Goal: Transaction & Acquisition: Purchase product/service

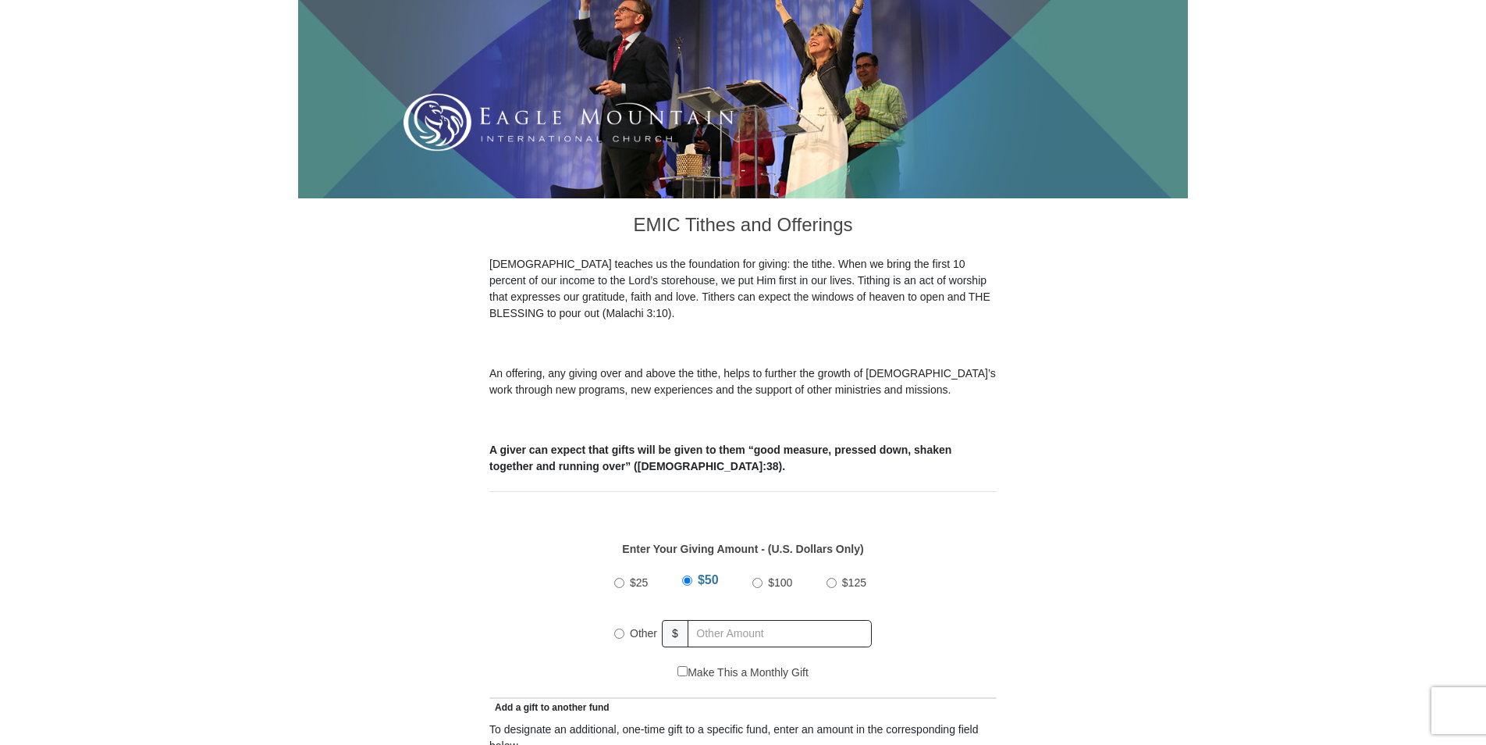
scroll to position [546, 0]
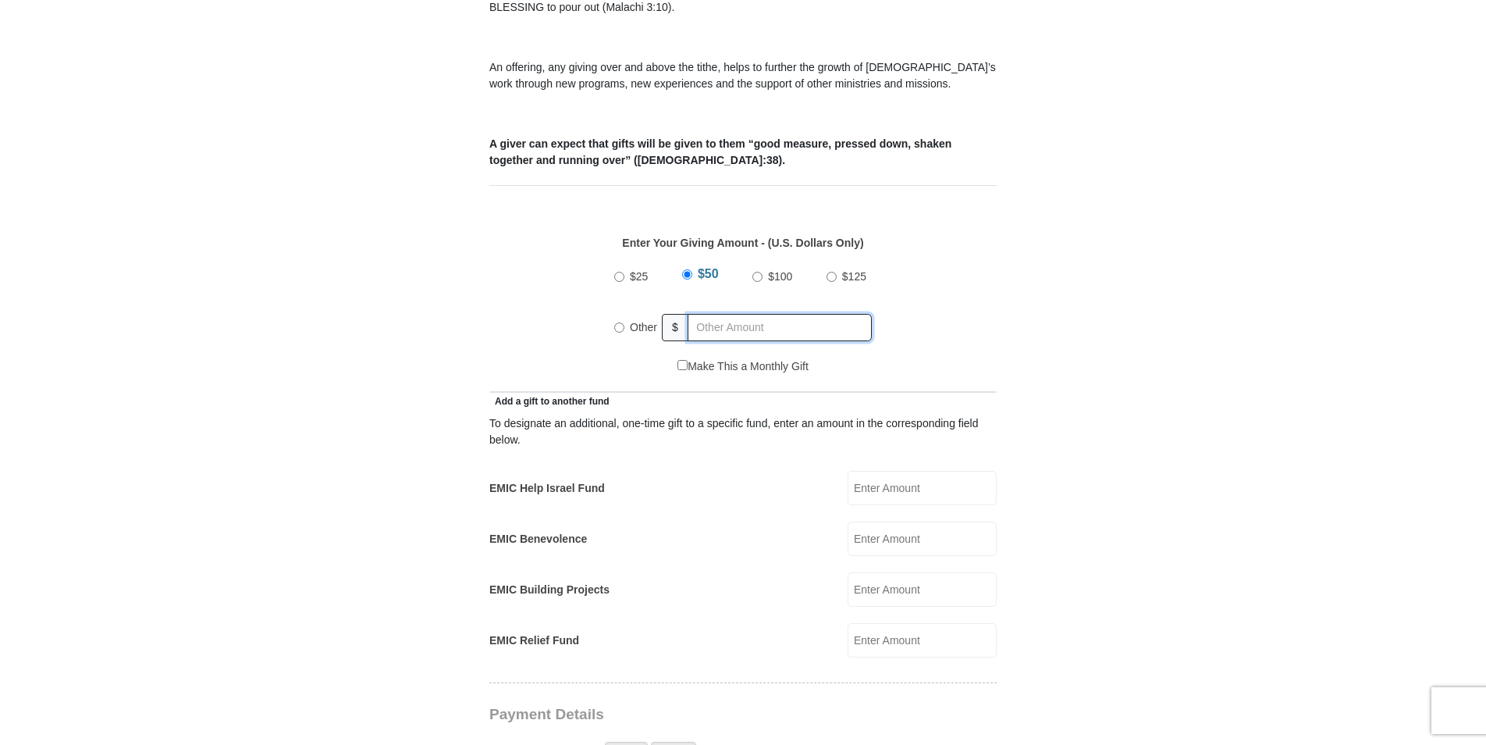
radio input "true"
click at [714, 314] on input "text" at bounding box center [782, 327] width 179 height 27
type input "425.00"
type input "[PERSON_NAME]"
type input "Ngole"
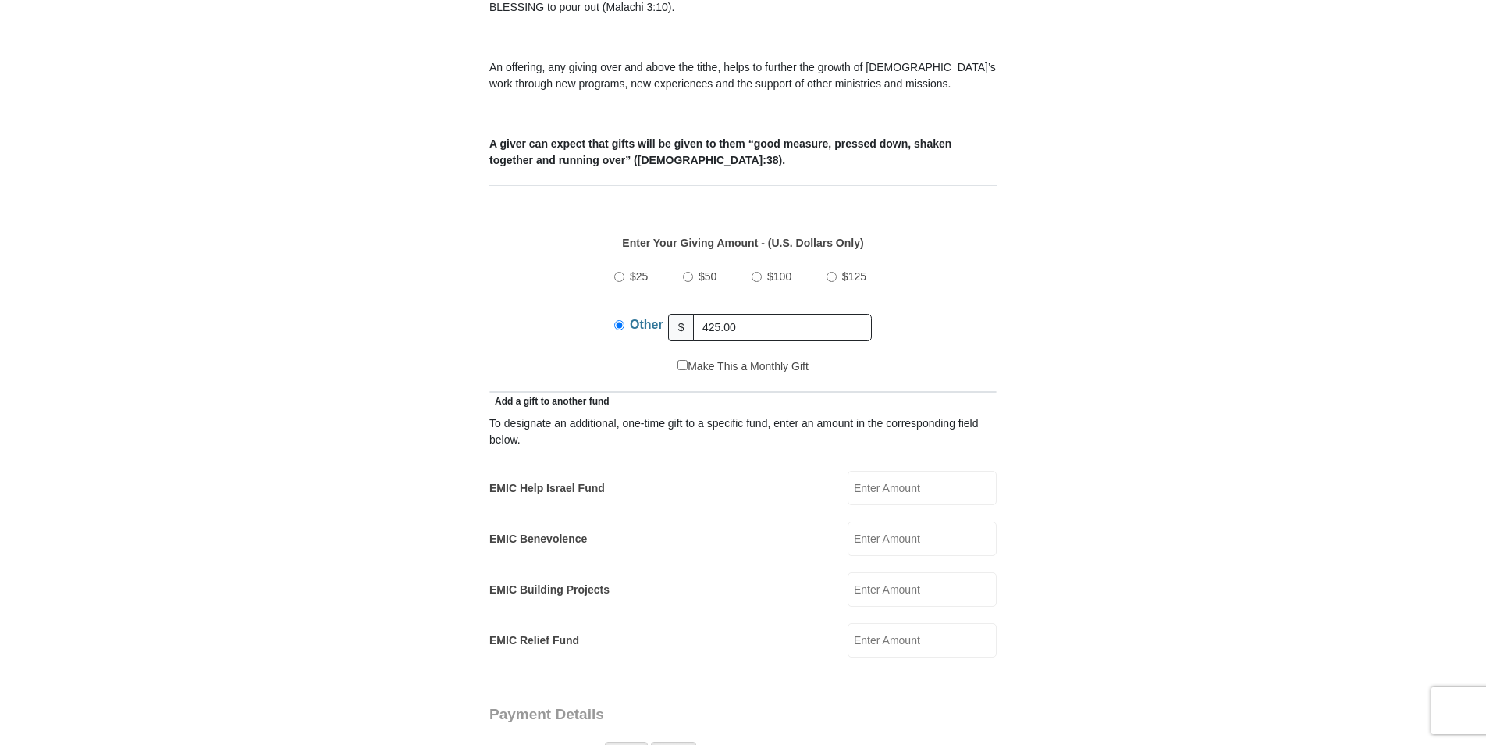
type input "[EMAIL_ADDRESS][DOMAIN_NAME]"
type input "[STREET_ADDRESS][PERSON_NAME]"
type input "328"
type input "Haslet"
select select "[GEOGRAPHIC_DATA]"
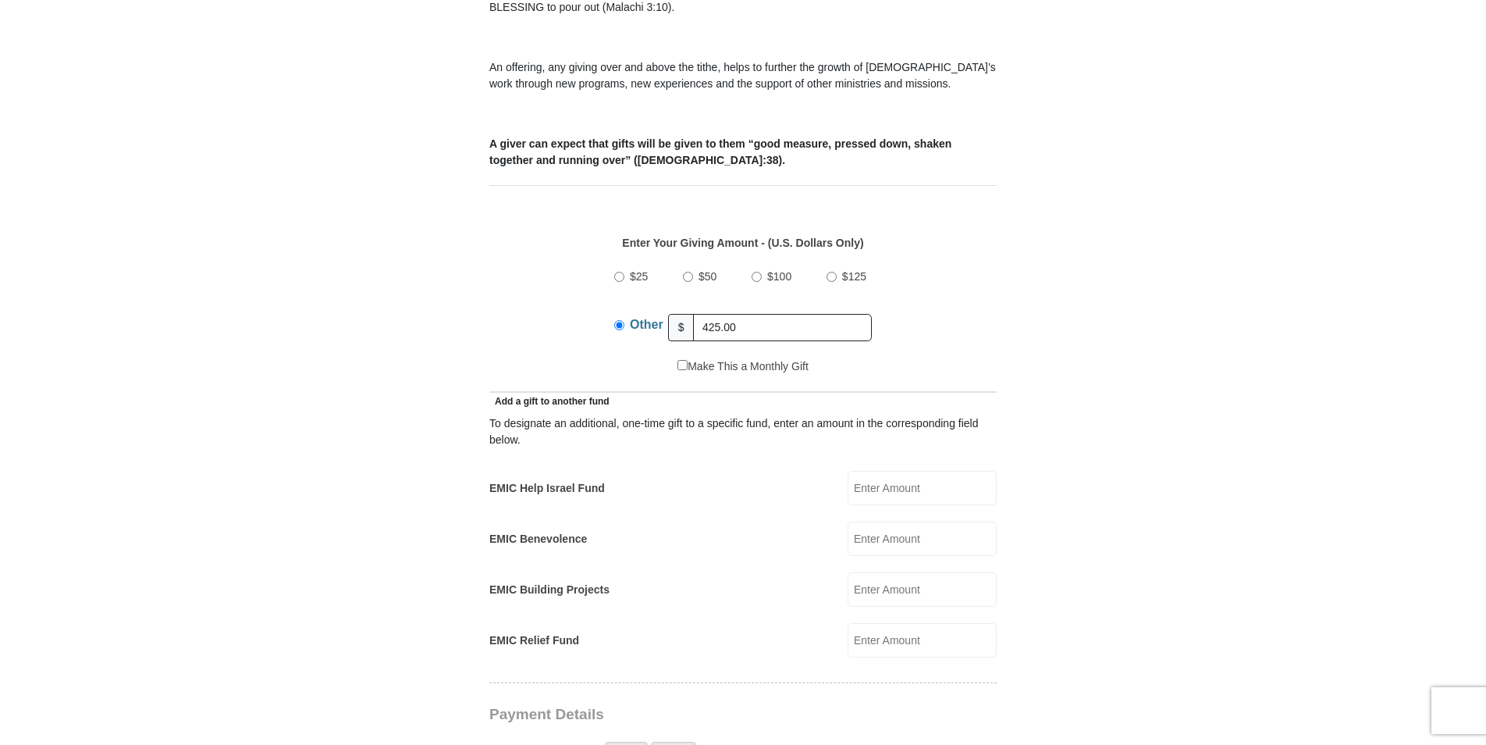
type input "76052"
type input "8282910035"
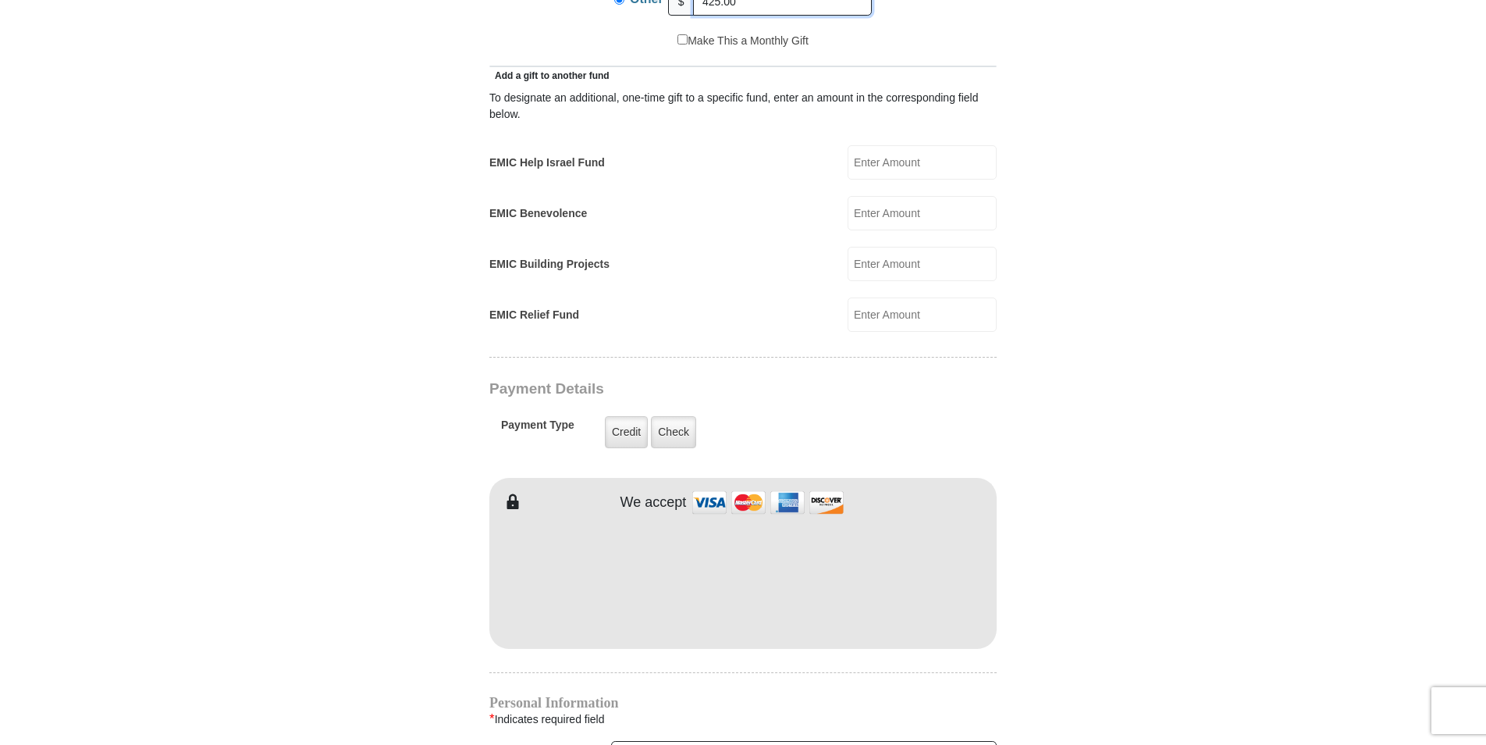
scroll to position [937, 0]
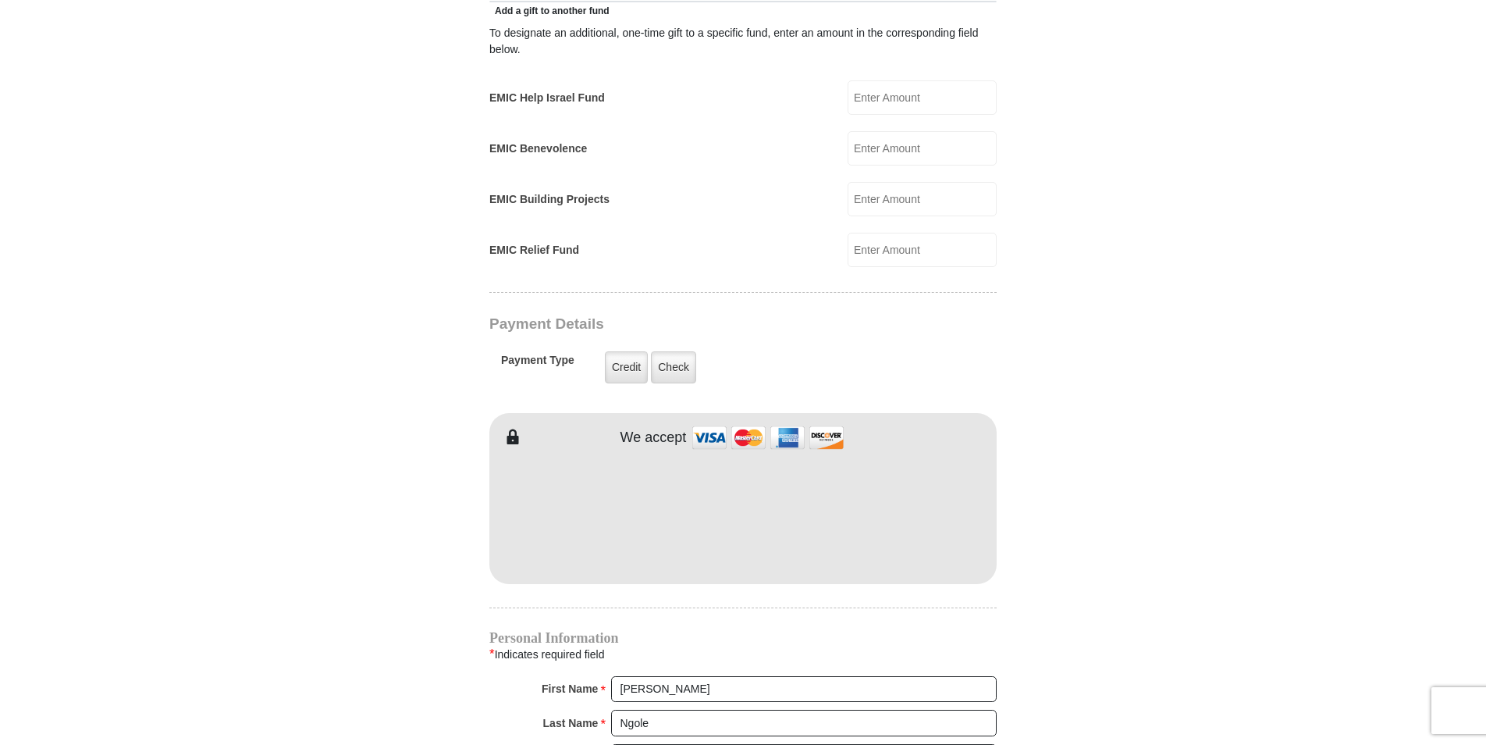
click at [304, 589] on form "[GEOGRAPHIC_DATA][DEMOGRAPHIC_DATA] Online Giving Because of gifts like yours, …" at bounding box center [743, 242] width 890 height 2233
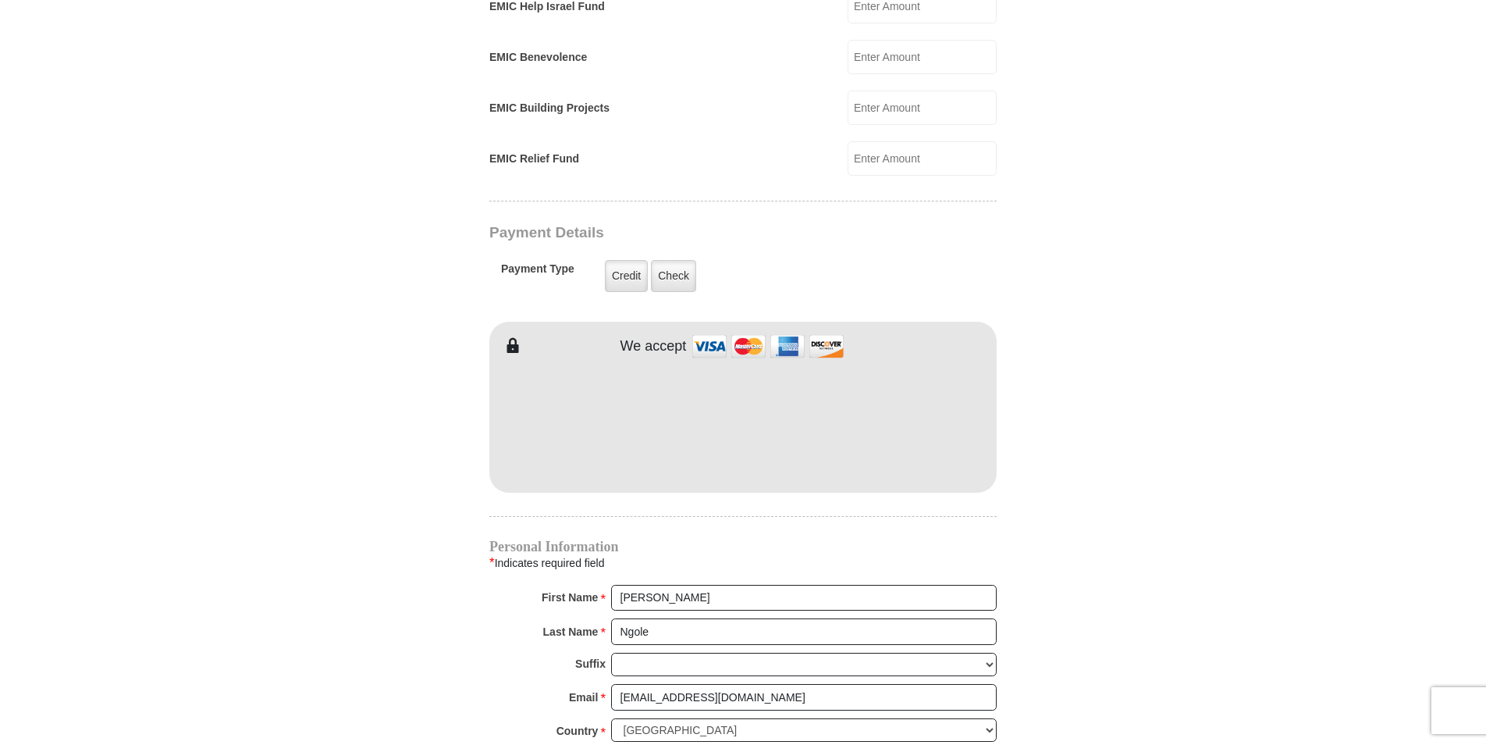
scroll to position [1405, 0]
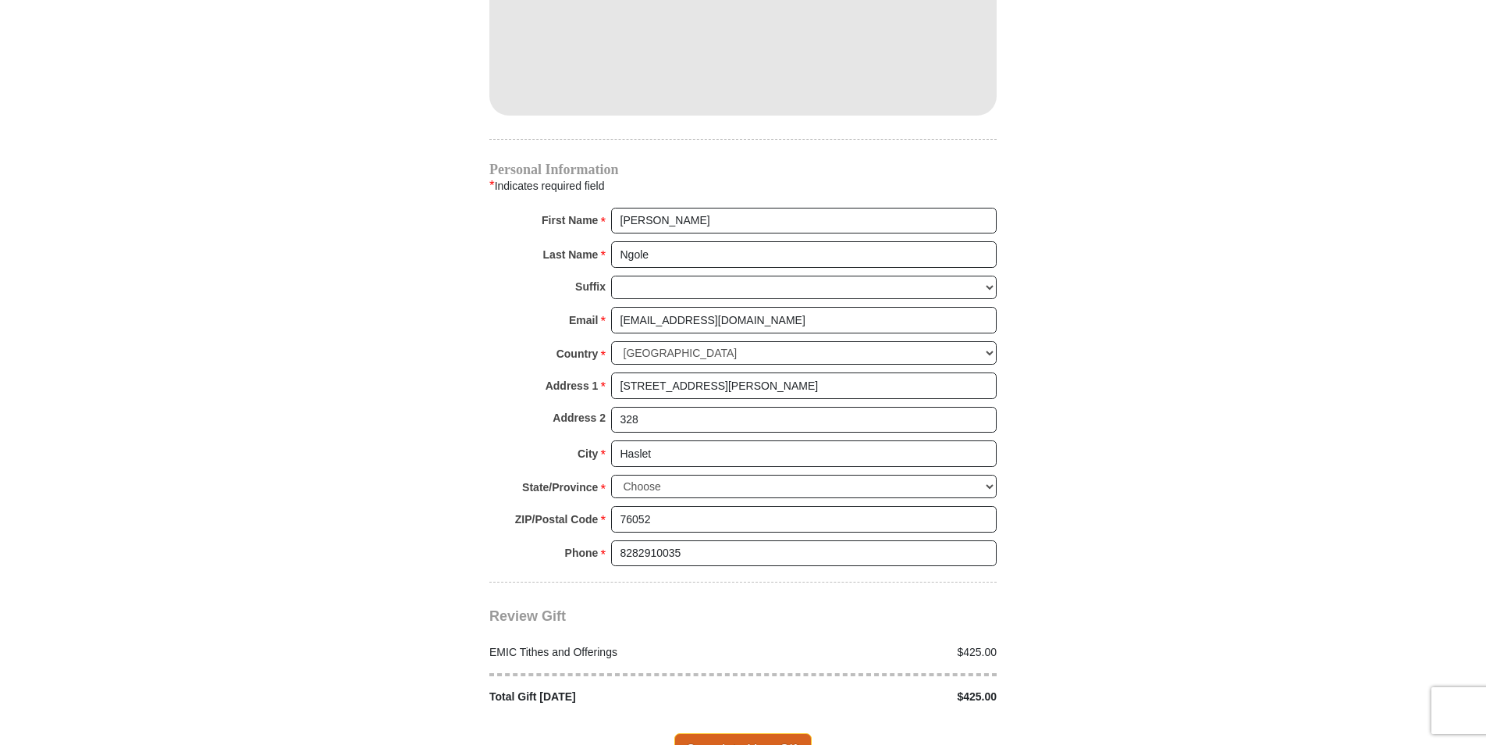
click at [802, 733] on span "Complete Your Gift" at bounding box center [743, 749] width 138 height 33
